Goal: Information Seeking & Learning: Learn about a topic

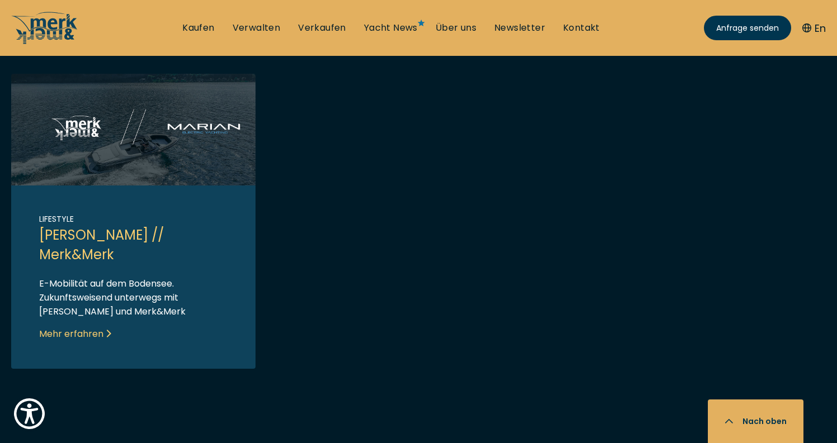
scroll to position [1213, 0]
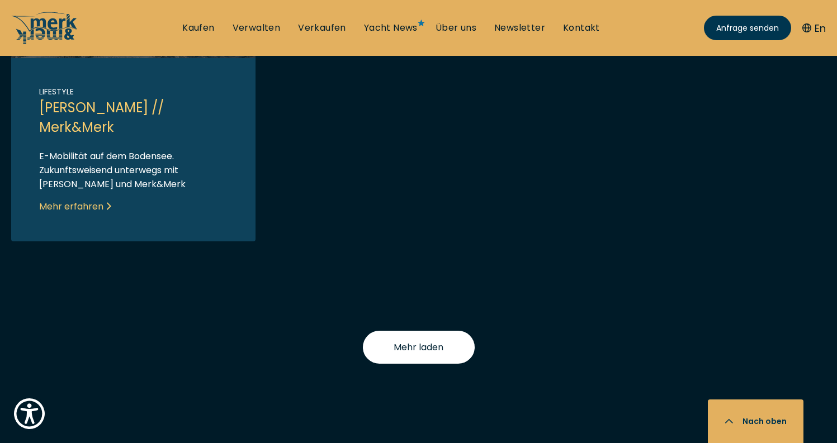
click at [402, 342] on button "Mehr laden" at bounding box center [419, 347] width 112 height 33
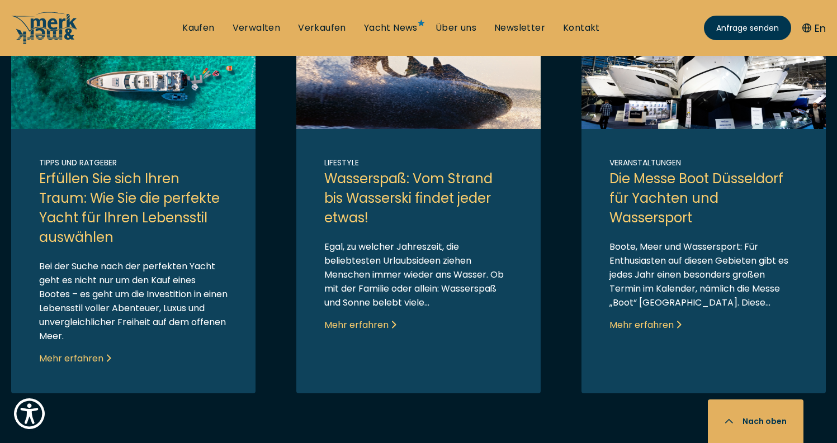
scroll to position [1656, 0]
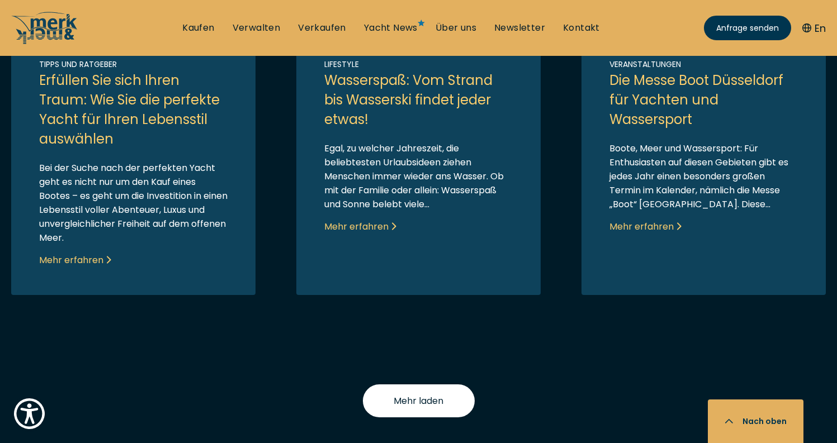
click at [460, 402] on button "Mehr laden" at bounding box center [419, 401] width 112 height 33
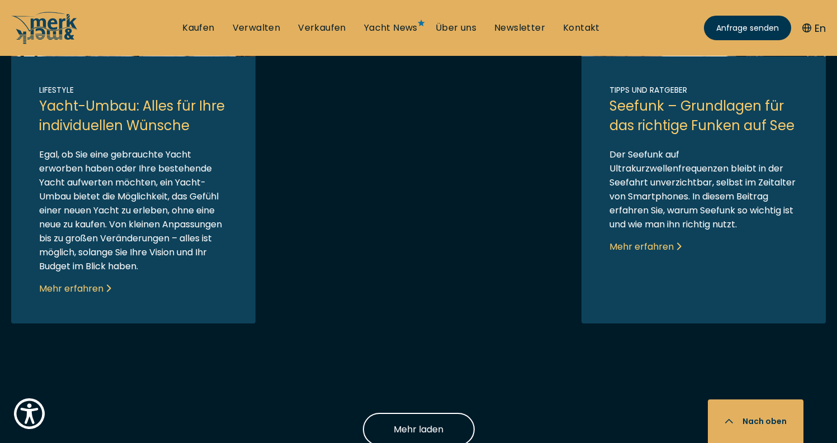
scroll to position [2557, 0]
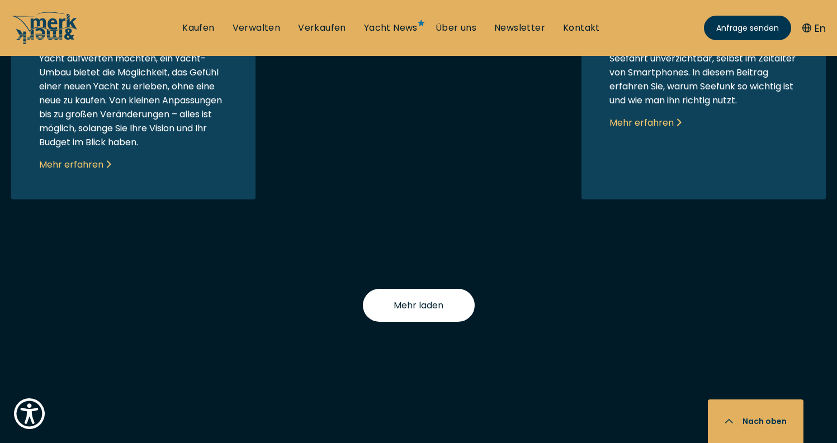
click at [435, 301] on span "Mehr laden" at bounding box center [419, 306] width 50 height 14
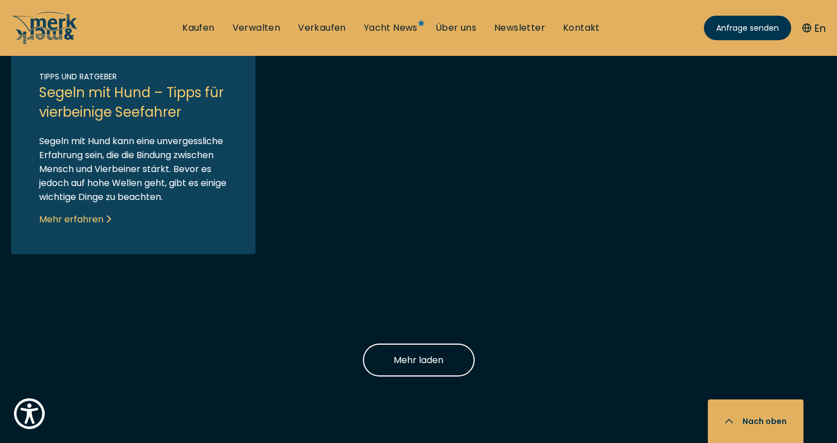
scroll to position [3449, 0]
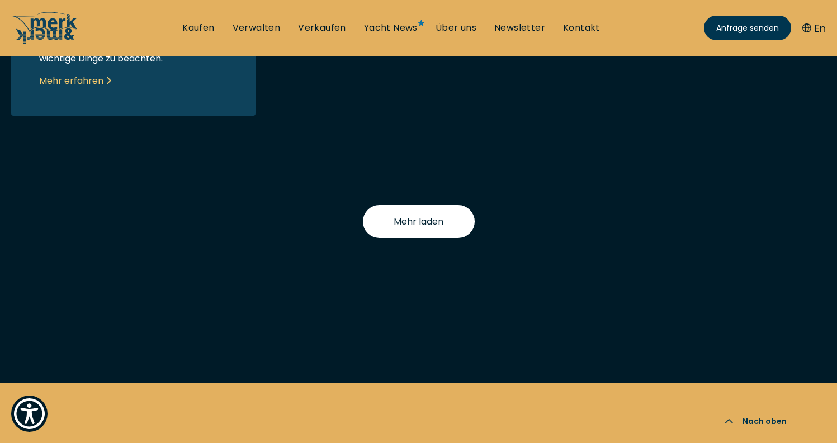
click at [463, 233] on button "Mehr laden" at bounding box center [419, 221] width 112 height 33
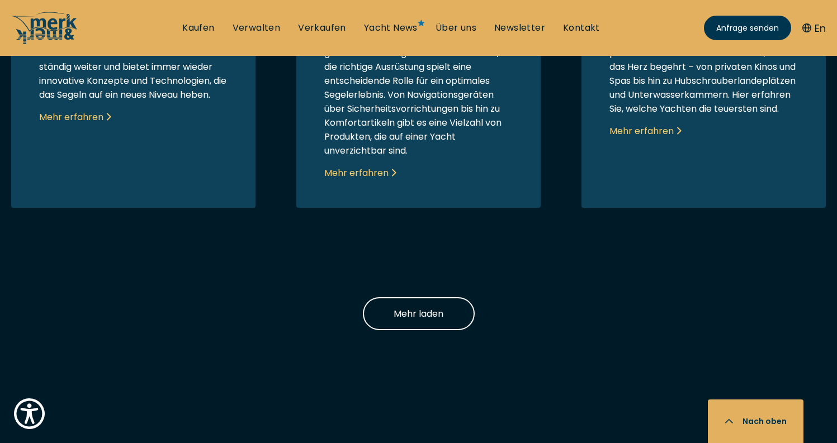
scroll to position [3834, 0]
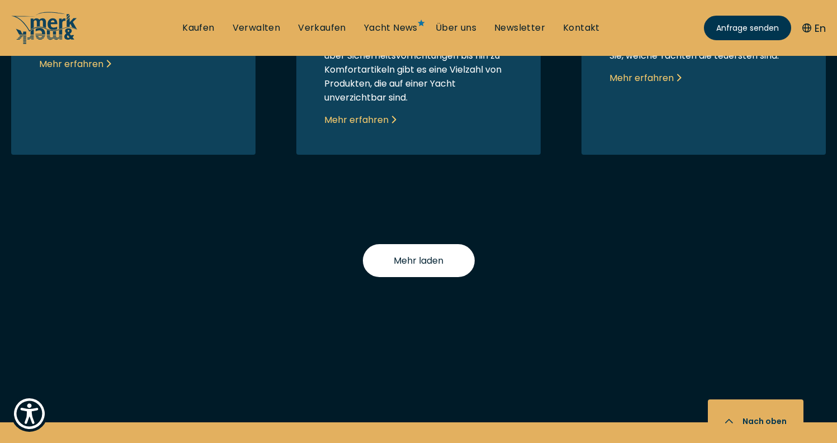
click at [411, 268] on span "Mehr laden" at bounding box center [419, 261] width 50 height 14
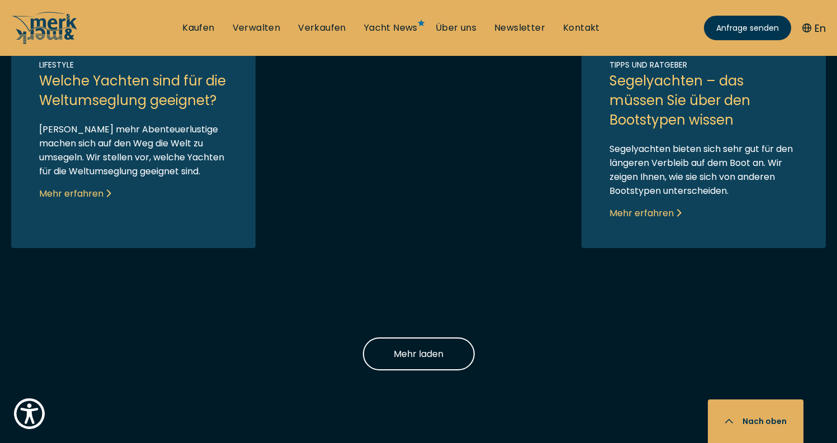
scroll to position [4668, 0]
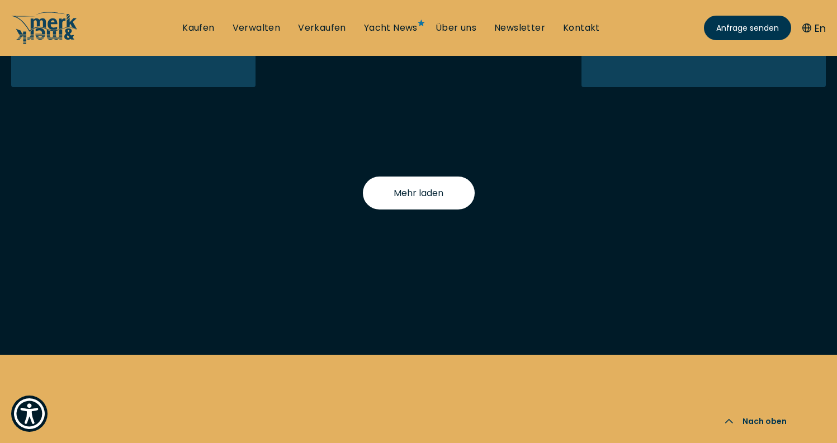
click at [398, 210] on button "Mehr laden" at bounding box center [419, 193] width 112 height 33
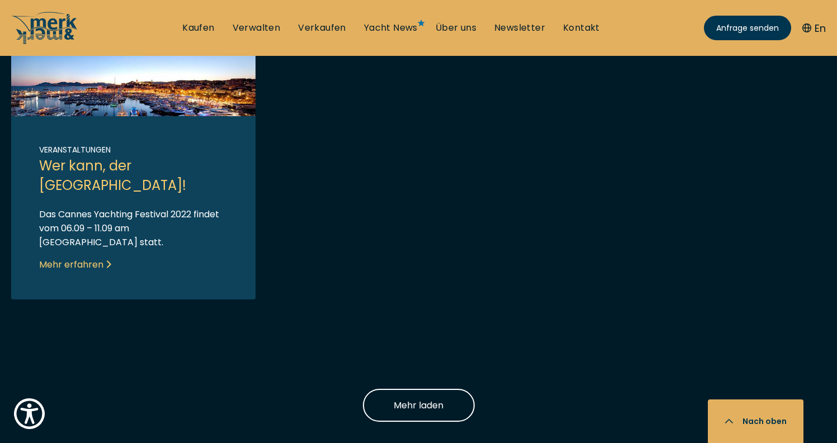
scroll to position [5168, 0]
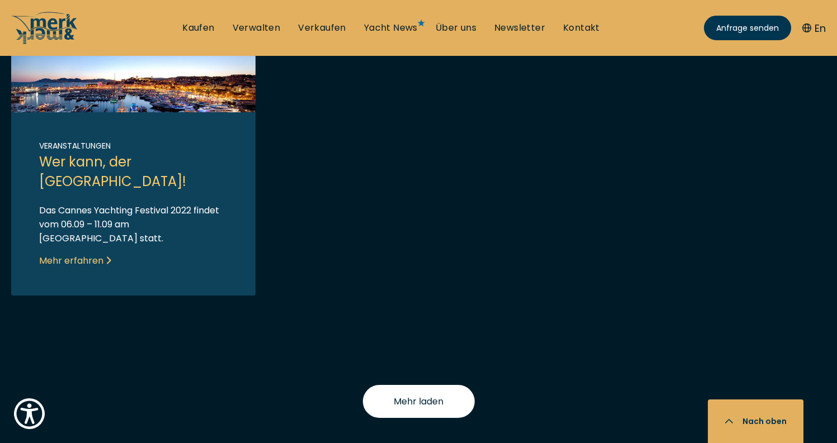
click at [416, 405] on span "Mehr laden" at bounding box center [419, 402] width 50 height 14
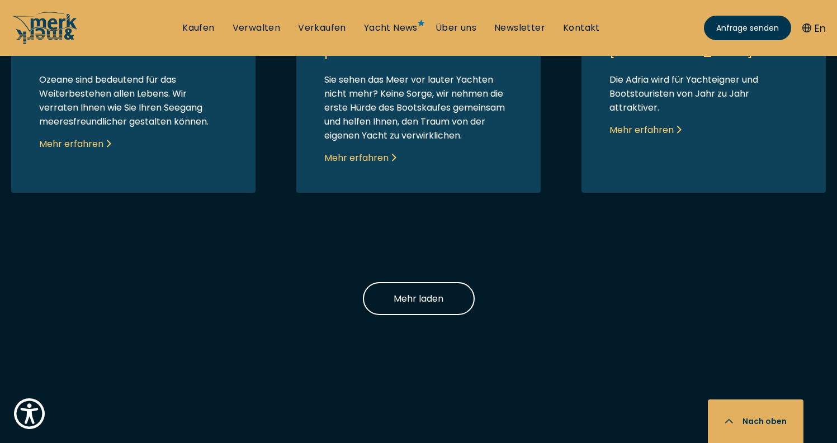
scroll to position [5705, 0]
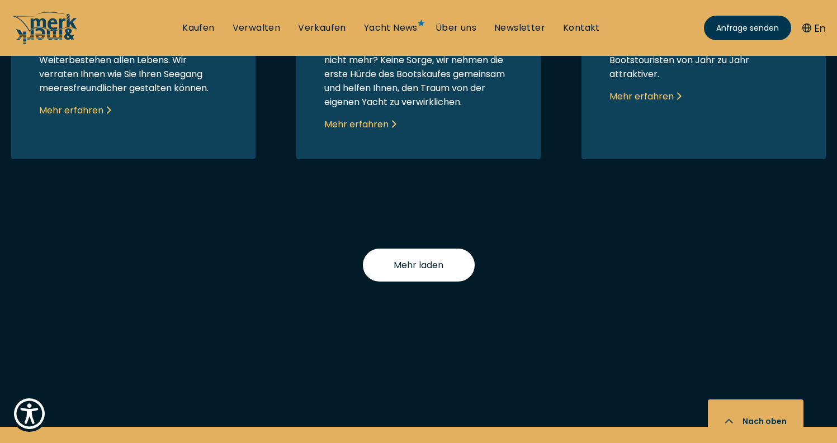
click at [442, 272] on span "Mehr laden" at bounding box center [419, 265] width 50 height 14
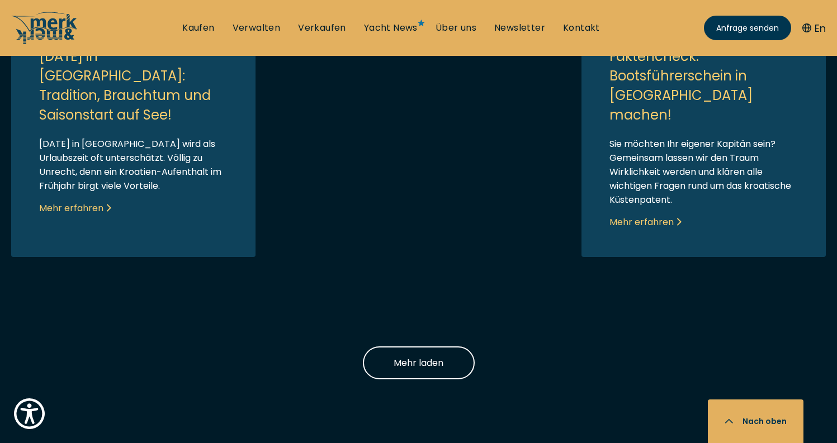
scroll to position [6451, 0]
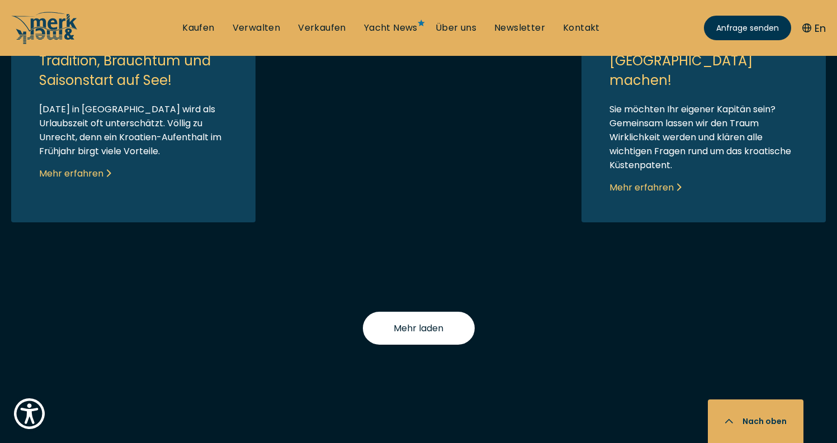
click at [433, 321] on span "Mehr laden" at bounding box center [419, 328] width 50 height 14
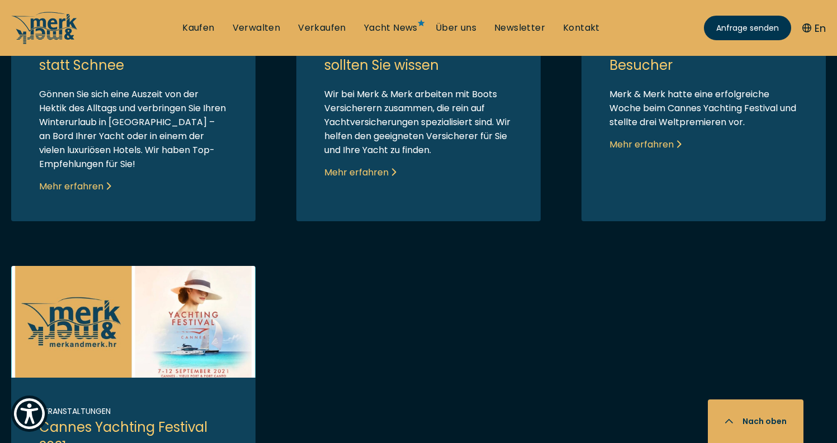
scroll to position [6854, 0]
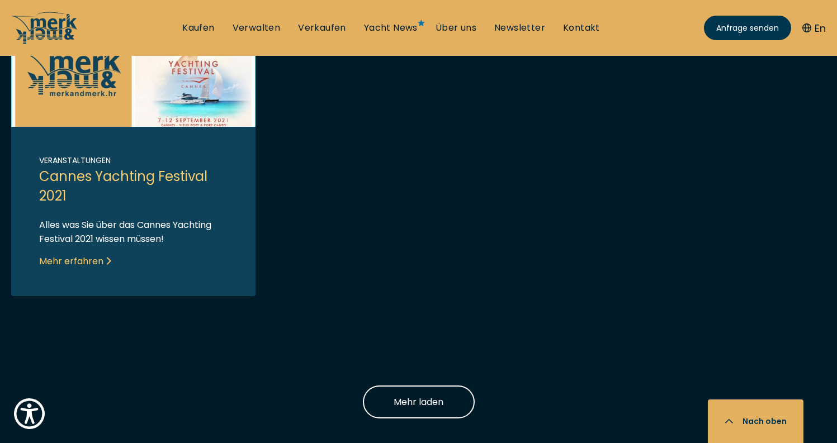
scroll to position [7265, 0]
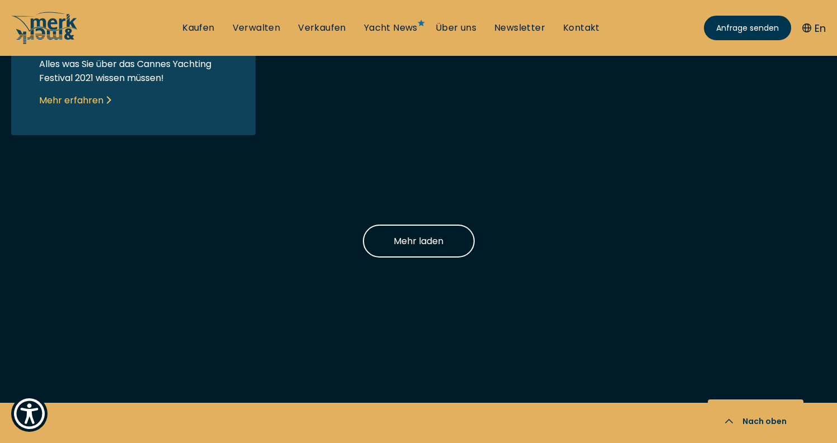
click at [430, 225] on button "Mehr laden" at bounding box center [419, 241] width 112 height 33
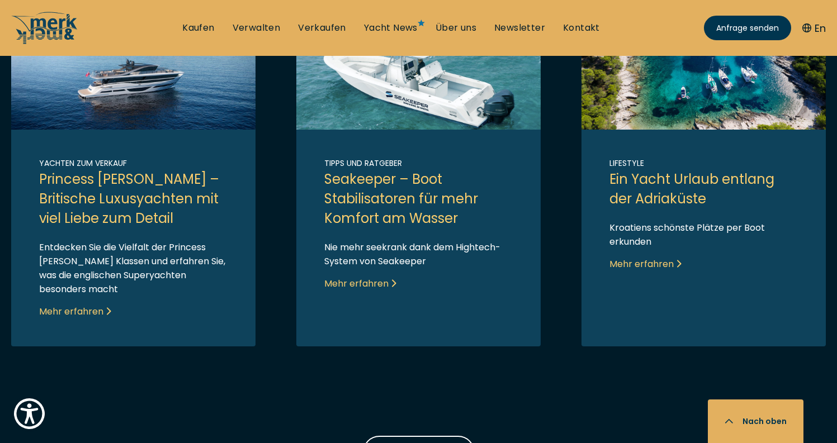
scroll to position [7494, 0]
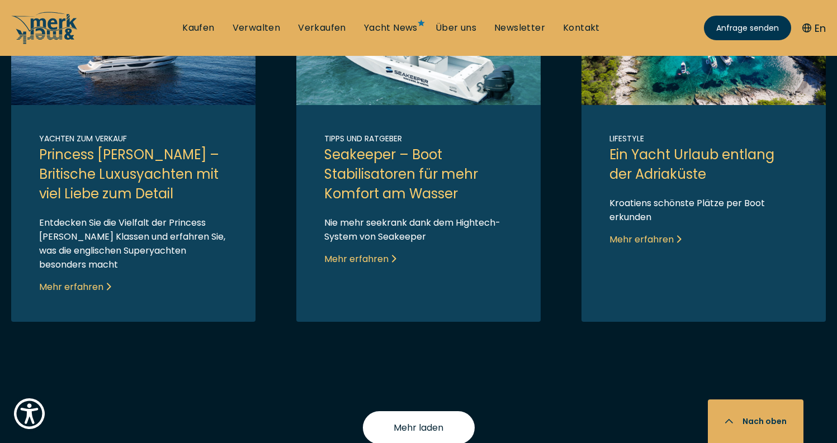
click at [469, 411] on button "Mehr laden" at bounding box center [419, 427] width 112 height 33
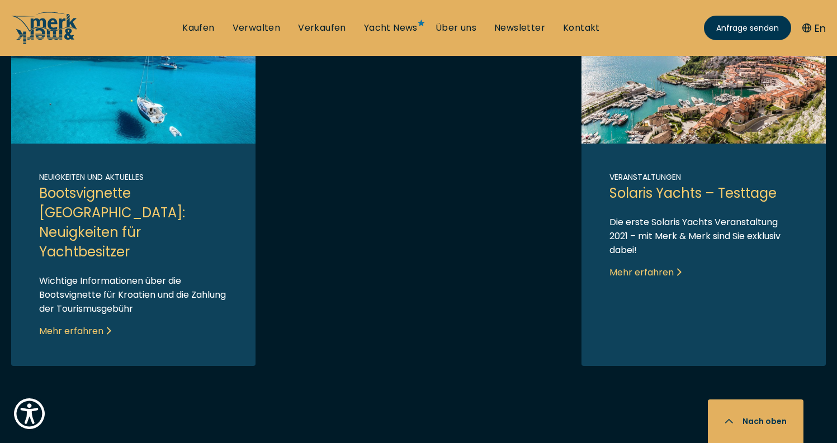
scroll to position [8207, 0]
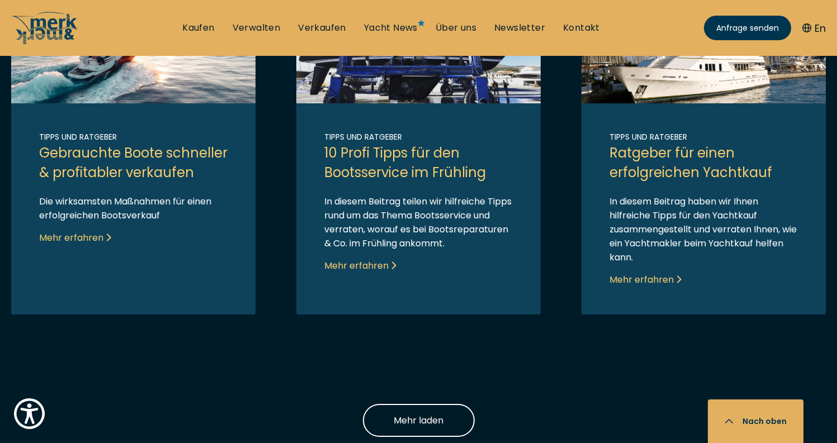
scroll to position [8624, 0]
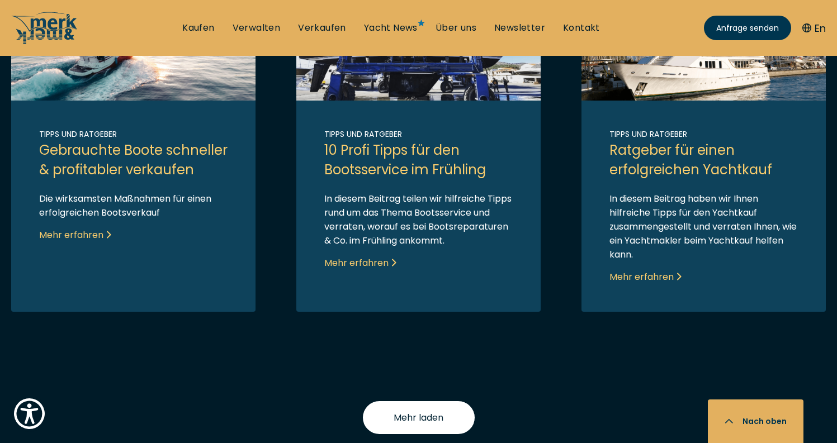
click at [435, 401] on button "Mehr laden" at bounding box center [419, 417] width 112 height 33
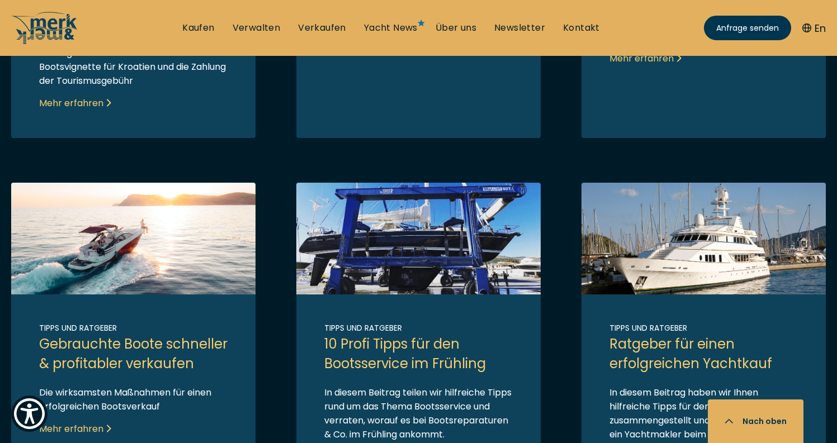
scroll to position [8424, 0]
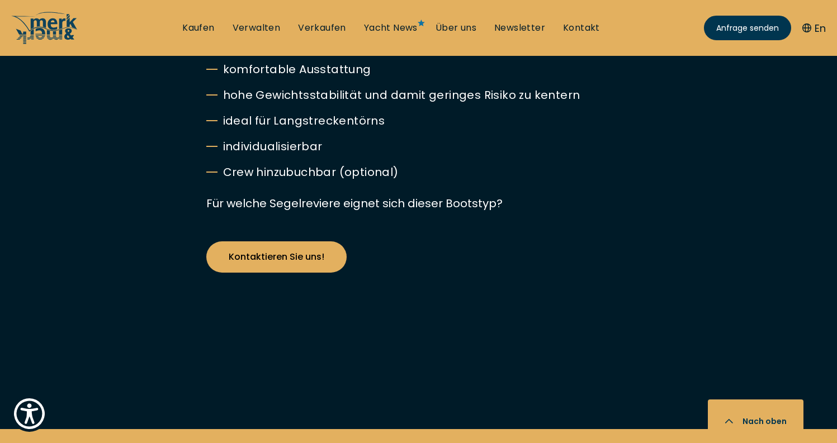
scroll to position [2874, 0]
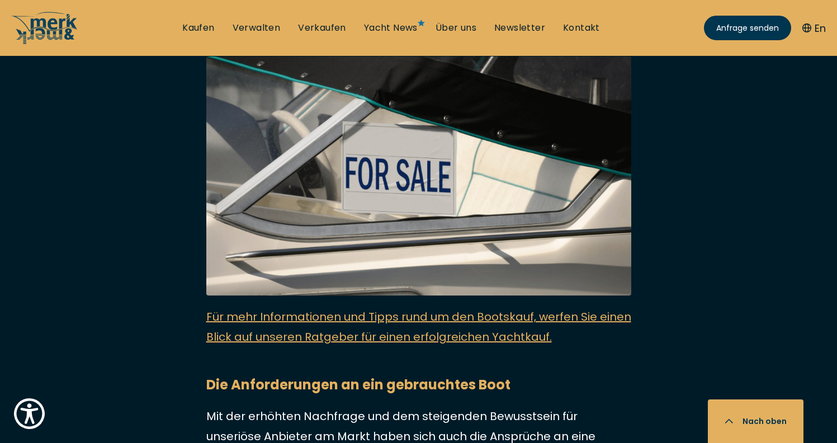
scroll to position [1217, 0]
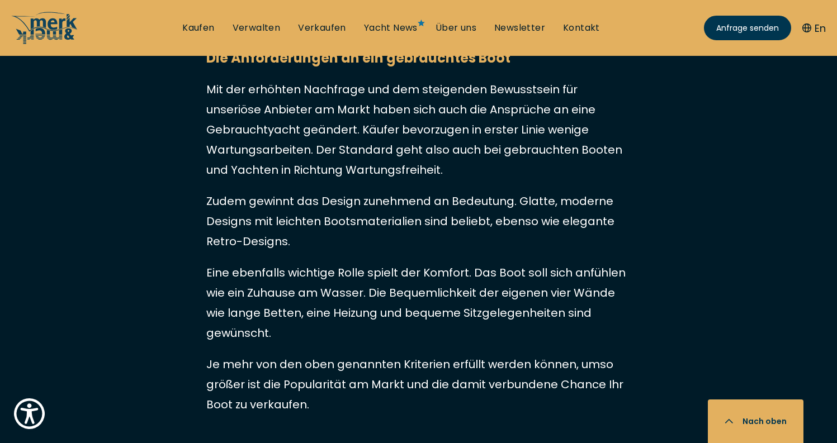
click at [500, 303] on p "Eine ebenfalls wichtige Rolle spielt der Komfort. Das Boot soll sich anfühlen w…" at bounding box center [418, 303] width 425 height 81
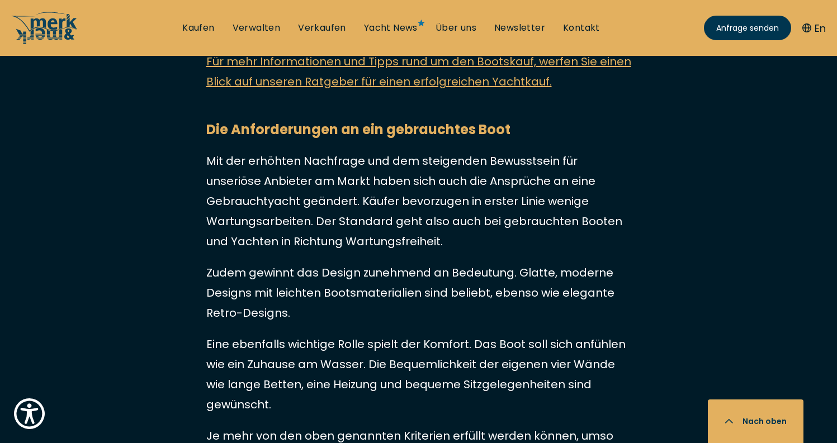
scroll to position [1458, 0]
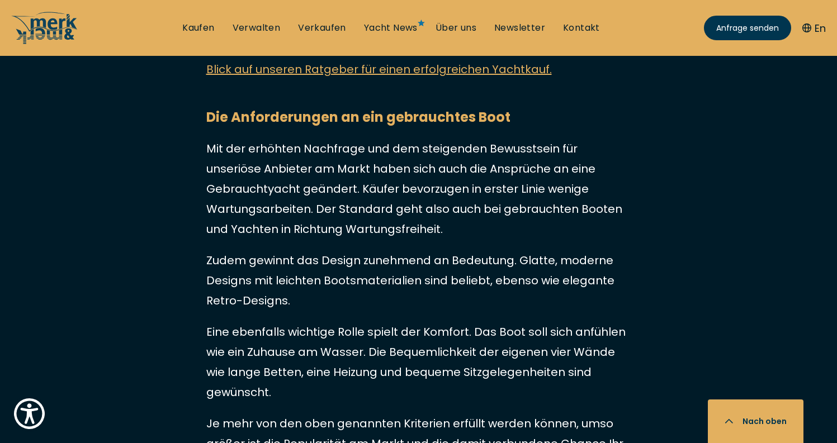
click at [500, 322] on p "Eine ebenfalls wichtige Rolle spielt der Komfort. Das Boot soll sich anfühlen w…" at bounding box center [418, 362] width 425 height 81
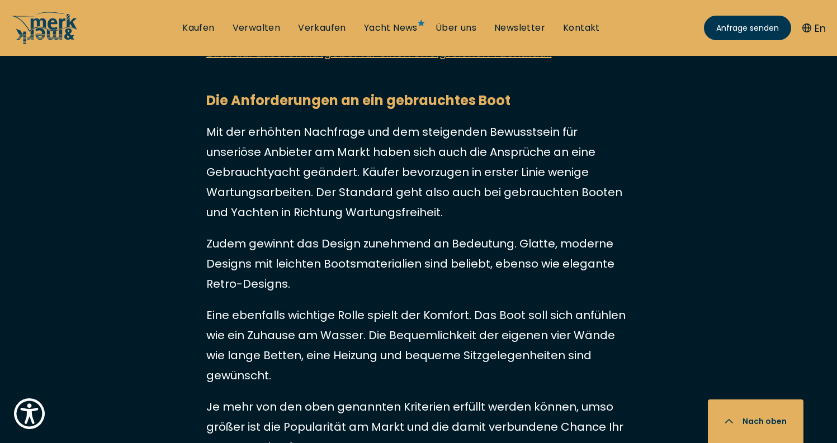
scroll to position [1485, 0]
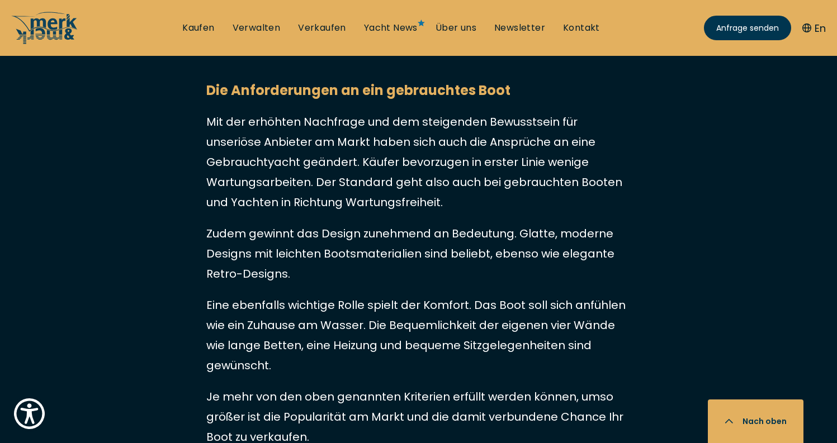
click at [485, 295] on p "Eine ebenfalls wichtige Rolle spielt der Komfort. Das Boot soll sich anfühlen w…" at bounding box center [418, 335] width 425 height 81
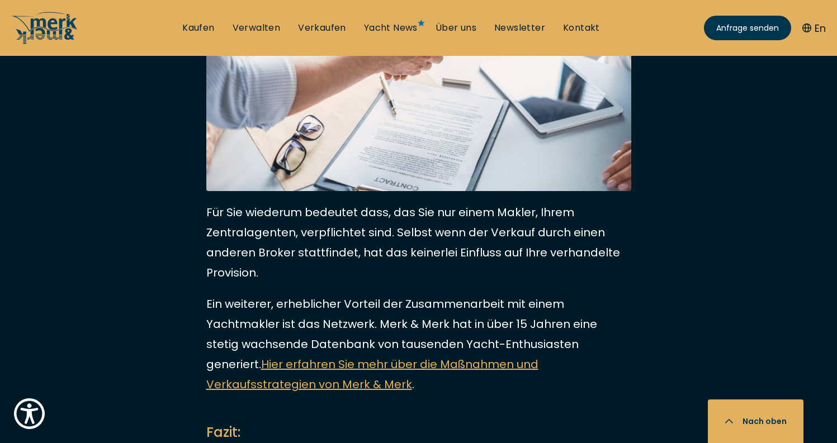
scroll to position [5792, 0]
